Goal: Task Accomplishment & Management: Manage account settings

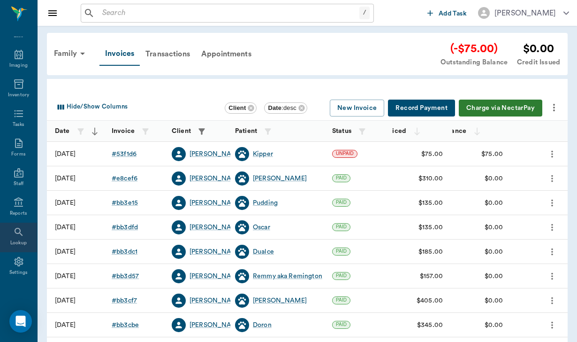
scroll to position [86, 0]
click at [17, 233] on icon at bounding box center [19, 232] width 8 height 8
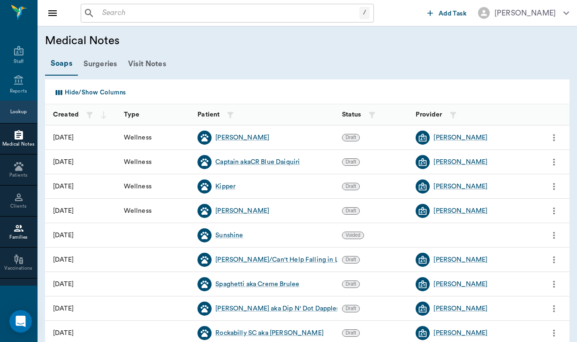
scroll to position [204, 0]
click at [17, 233] on icon at bounding box center [18, 227] width 11 height 11
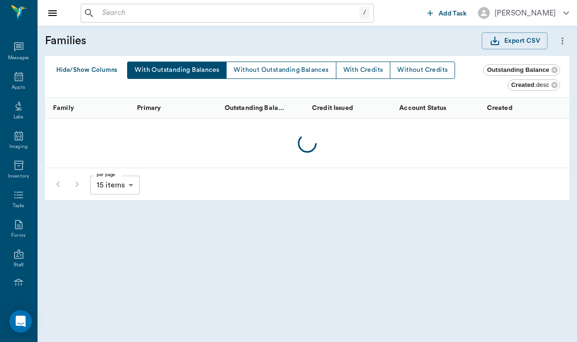
scroll to position [204, 0]
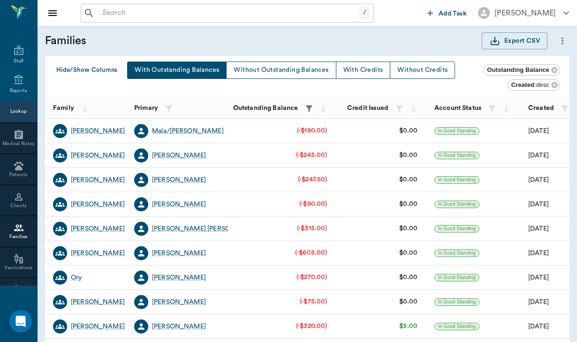
click at [200, 69] on button "With Outstanding Balances" at bounding box center [177, 69] width 100 height 17
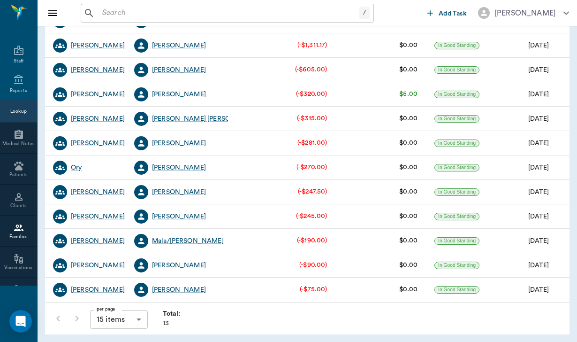
scroll to position [134, 0]
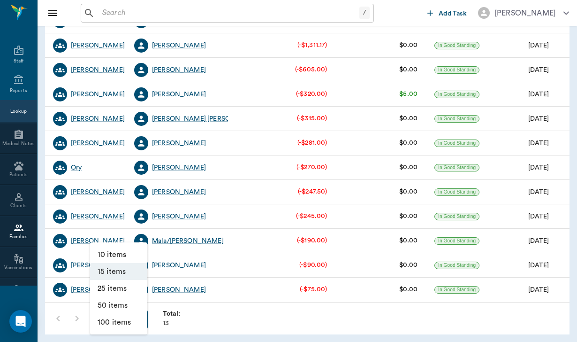
click at [139, 319] on body "/ ​ Add Task [PERSON_NAME] Nectar Messages Appts Labs Imaging Inventory Tasks F…" at bounding box center [288, 104] width 577 height 476
click at [127, 292] on li "25 items" at bounding box center [118, 288] width 57 height 17
type input "25"
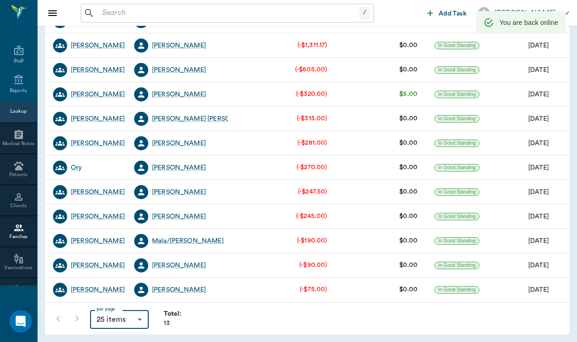
scroll to position [108, 0]
